Goal: Information Seeking & Learning: Learn about a topic

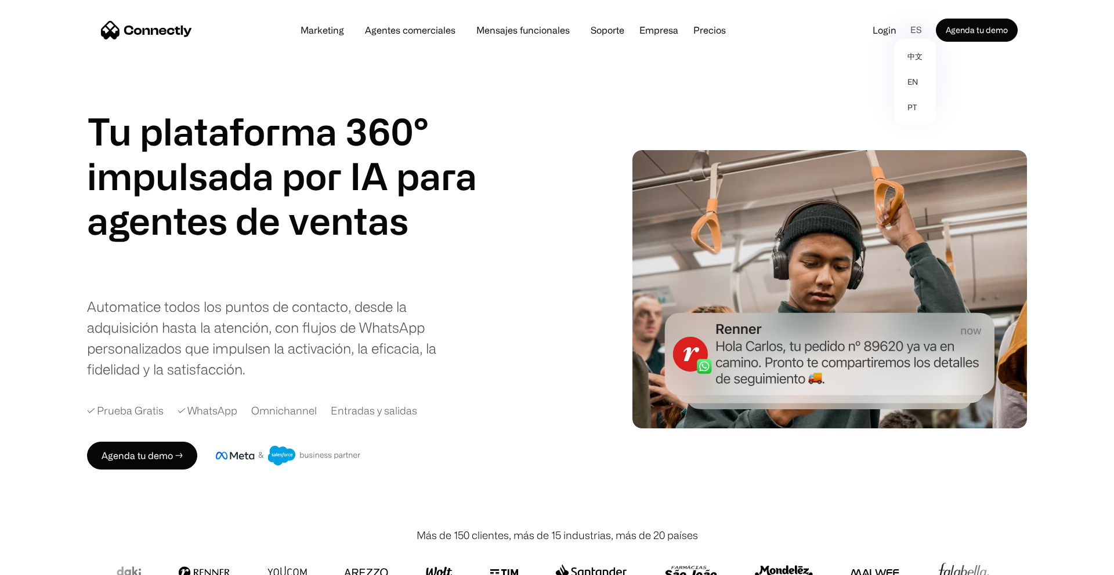
click at [920, 29] on div "es" at bounding box center [916, 29] width 12 height 17
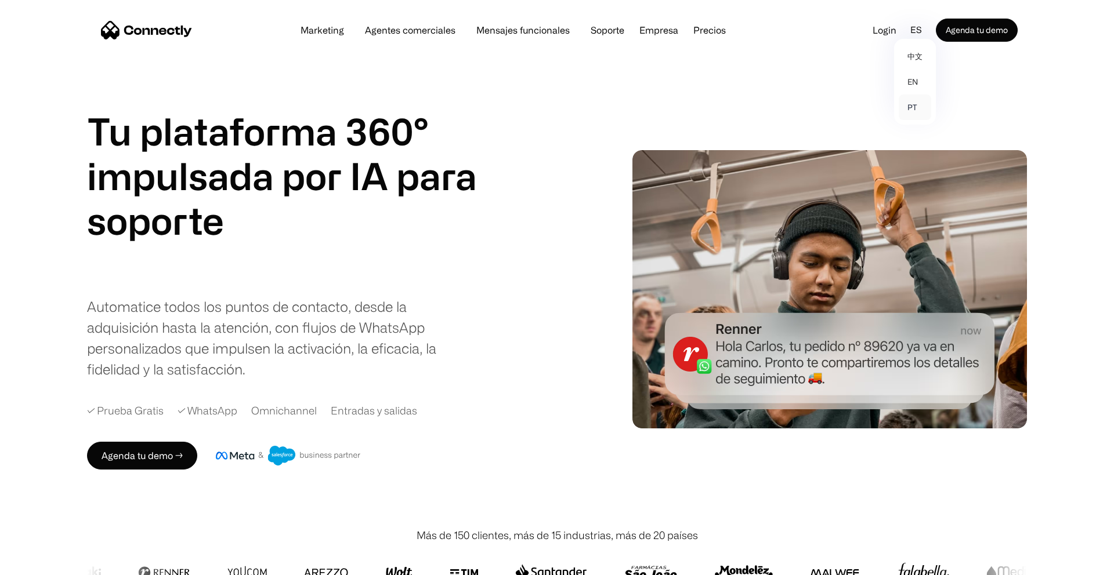
click at [917, 102] on link "pt" at bounding box center [915, 108] width 32 height 26
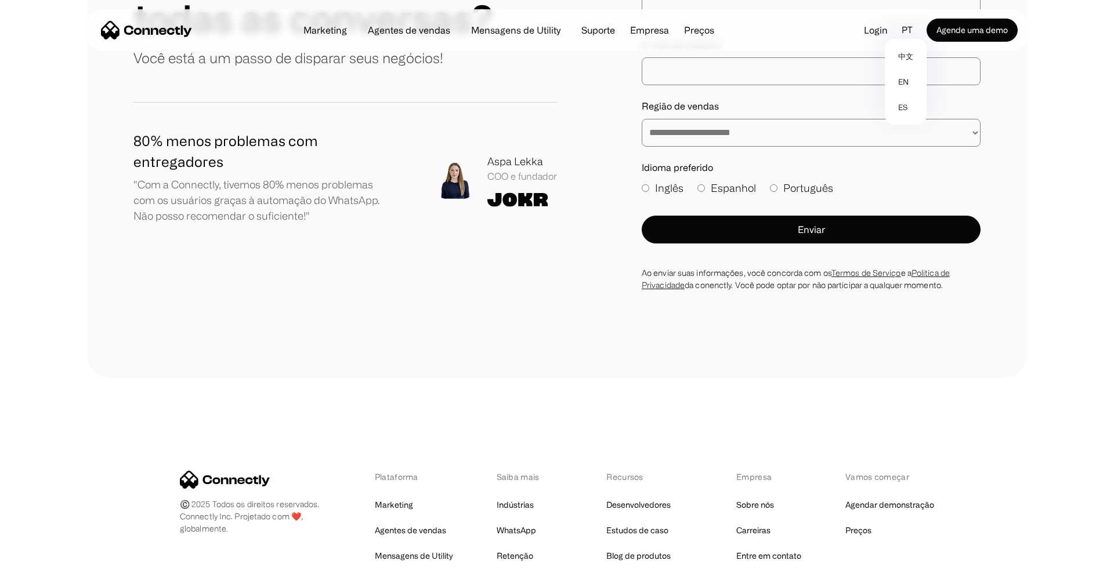
scroll to position [6979, 0]
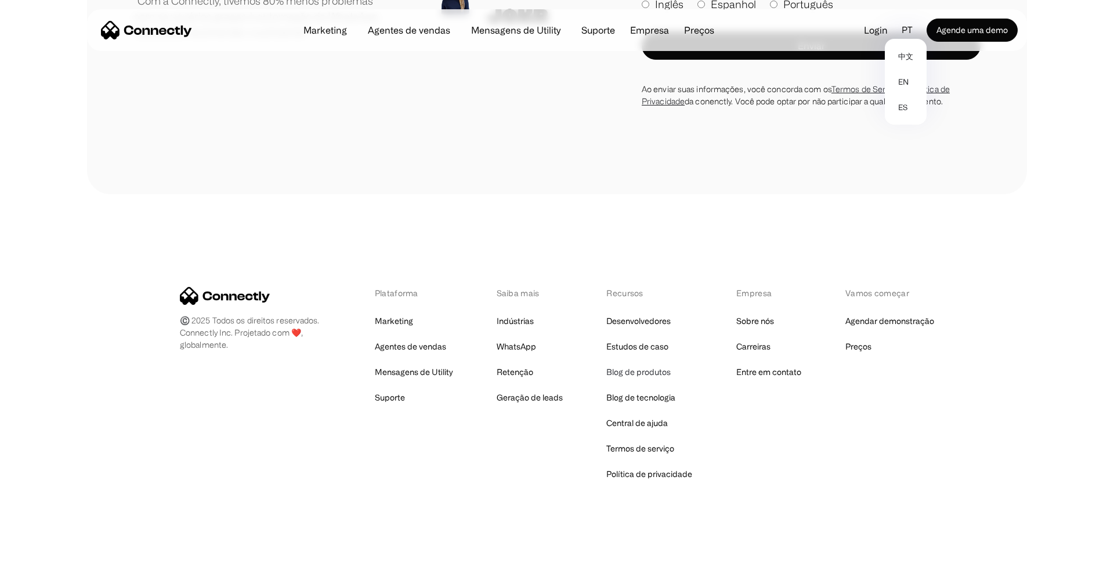
click at [647, 372] on link "Blog de produtos" at bounding box center [638, 372] width 64 height 16
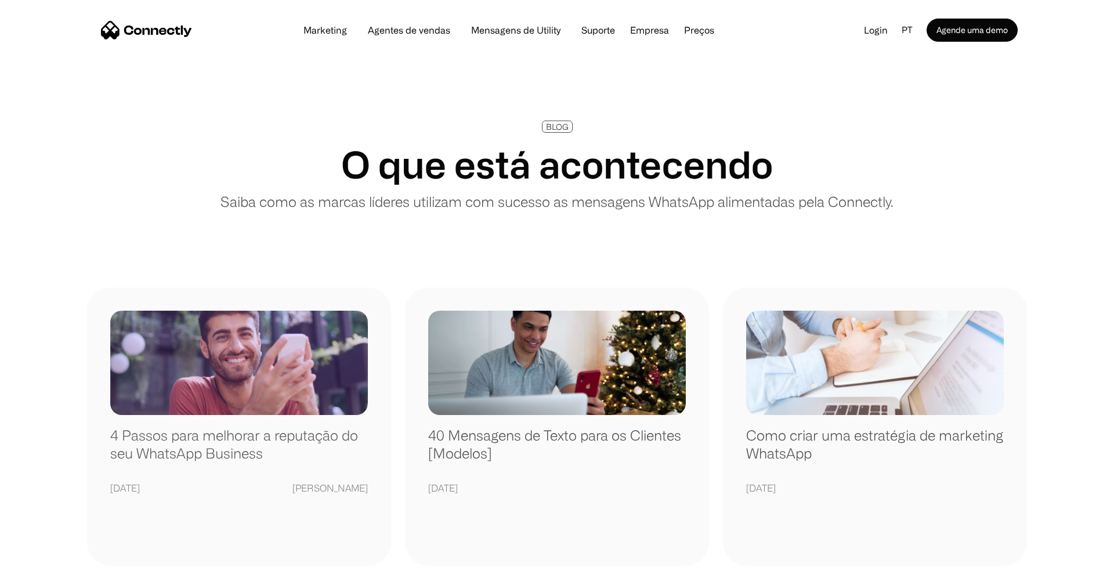
click at [176, 450] on link "4 Passos para melhorar a reputação do seu WhatsApp Business" at bounding box center [239, 450] width 258 height 47
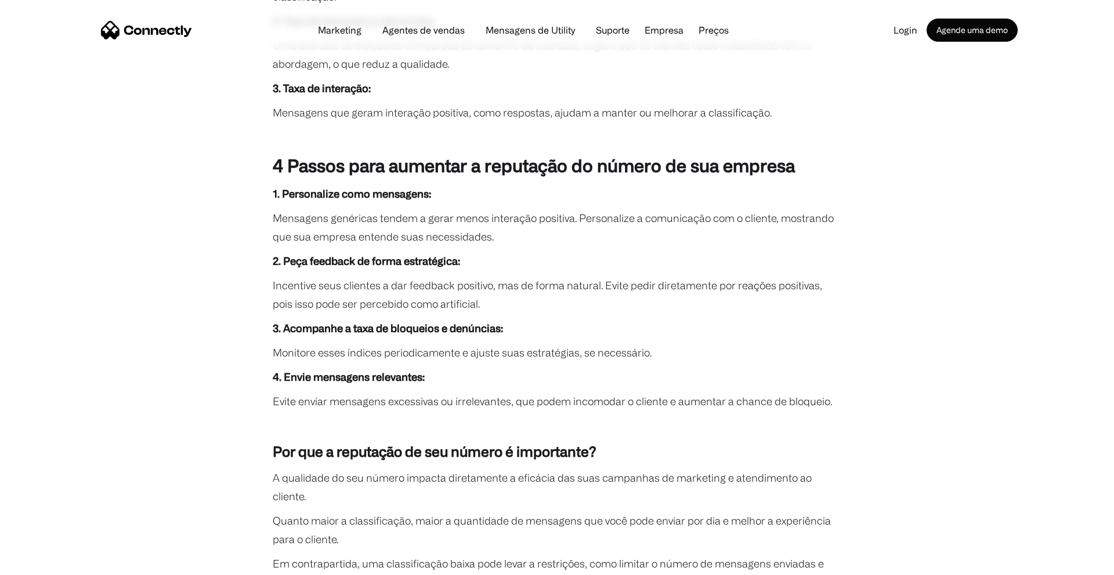
scroll to position [2091, 0]
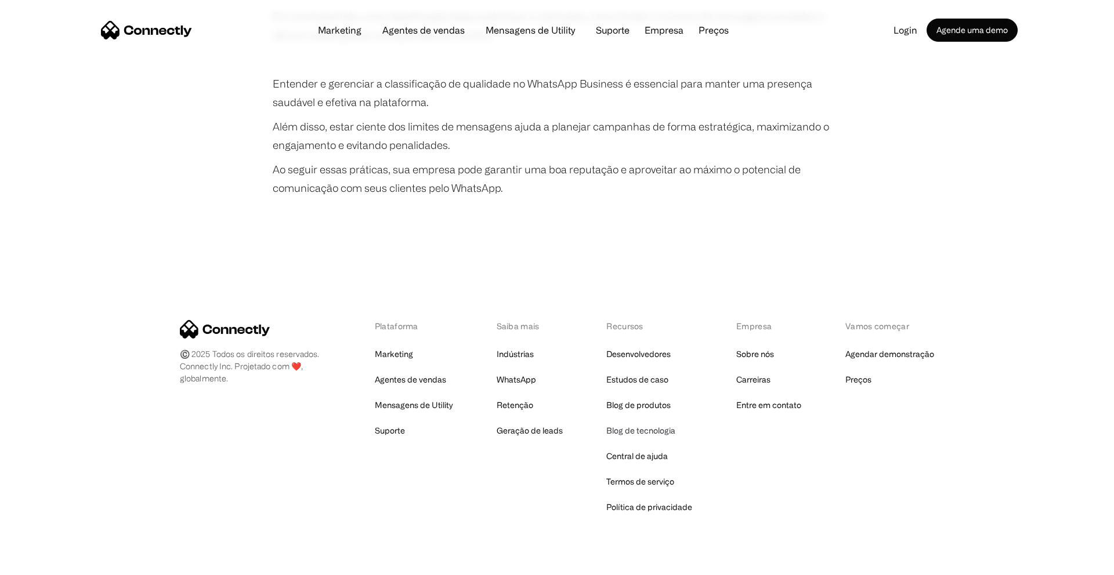
click at [644, 432] on link "Blog de tecnologia" at bounding box center [640, 431] width 69 height 16
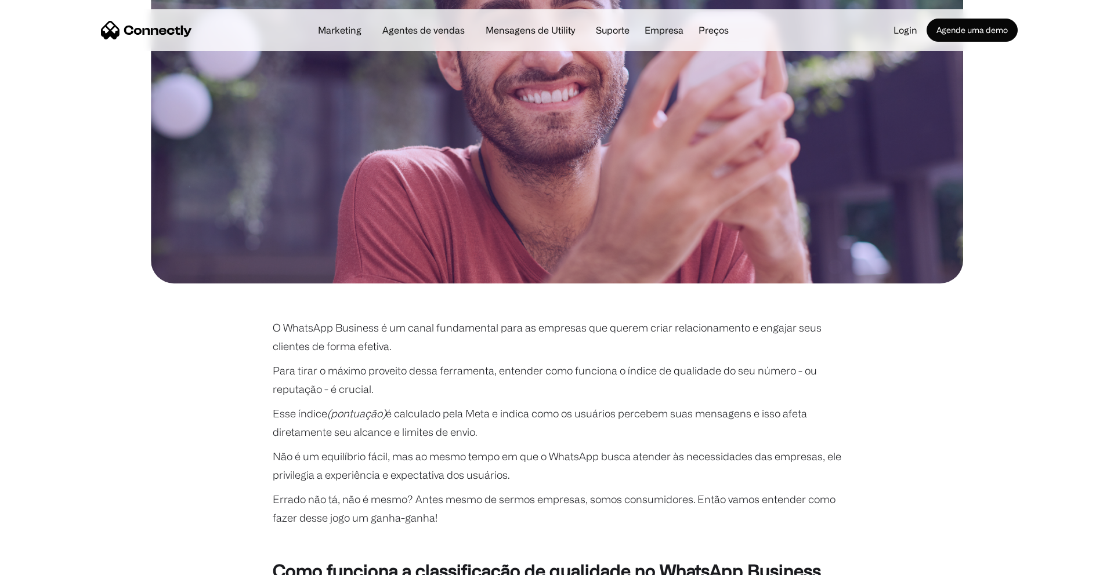
scroll to position [0, 0]
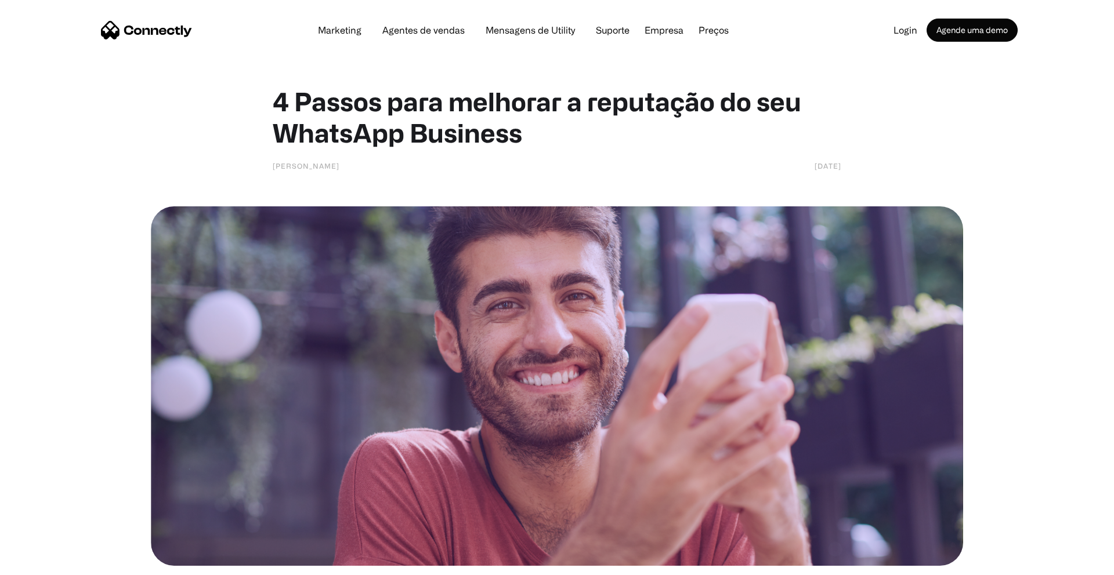
click at [165, 31] on img "home" at bounding box center [146, 30] width 91 height 19
